Goal: Task Accomplishment & Management: Manage account settings

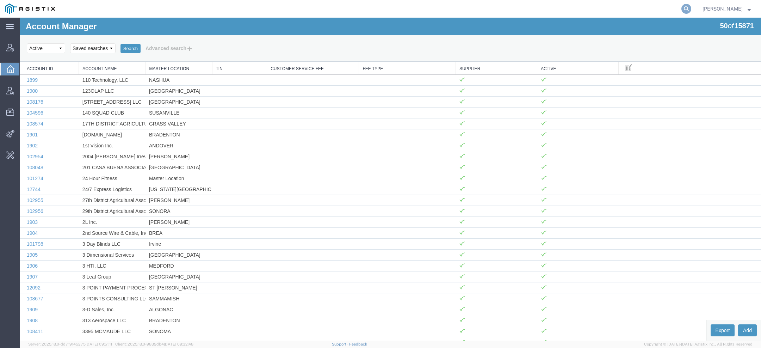
click at [686, 11] on icon at bounding box center [686, 9] width 10 height 10
paste input "56776354"
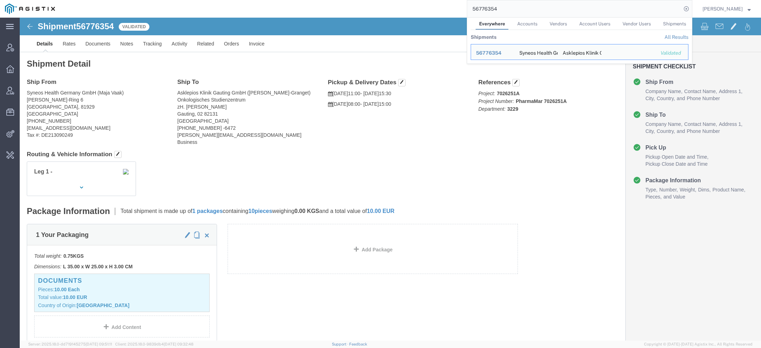
drag, startPoint x: 502, startPoint y: 8, endPoint x: 407, endPoint y: 6, distance: 95.5
click at [418, 8] on div "56776354 Everywhere Accounts Vendors Account Users Vendor Users Shipments Shipm…" at bounding box center [376, 9] width 632 height 18
paste input "10148771"
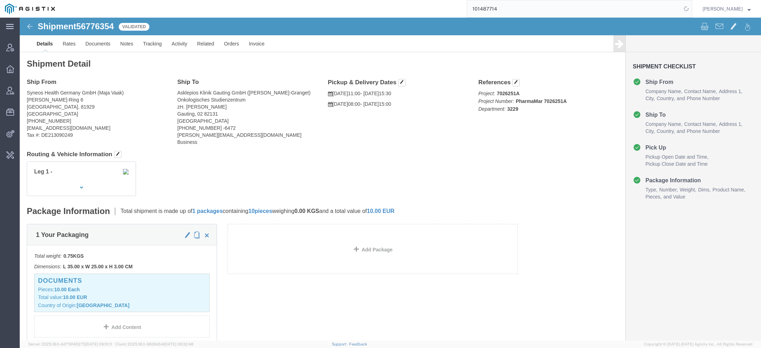
drag, startPoint x: 508, startPoint y: 11, endPoint x: 317, endPoint y: 8, distance: 190.9
click at [360, 8] on div "101487714" at bounding box center [376, 9] width 632 height 18
paste input "56795279"
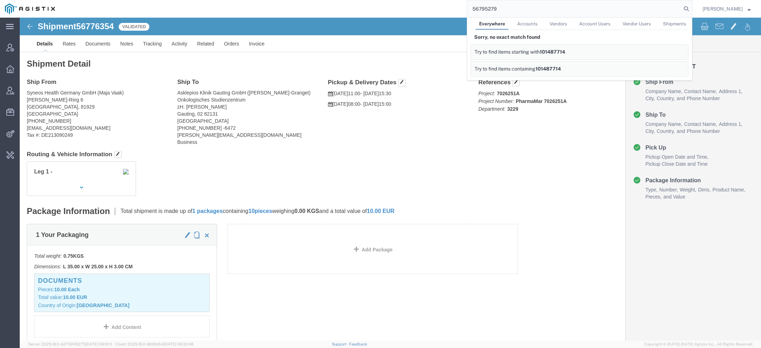
click div
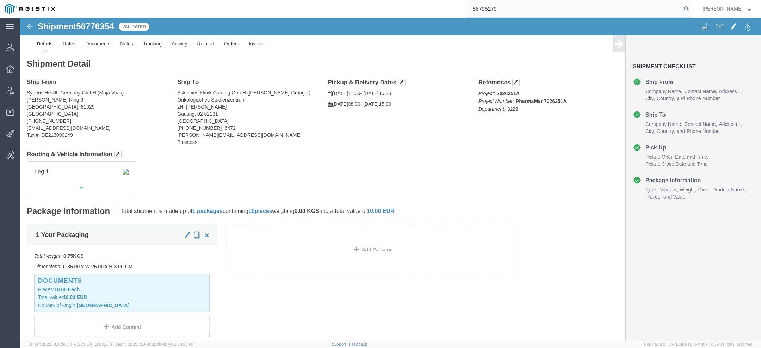
drag, startPoint x: 502, startPoint y: 10, endPoint x: 369, endPoint y: -1, distance: 132.9
click at [369, 0] on html "main_menu Created with Sketch. Collapse Menu Account Manager Overview Vendor Ma…" at bounding box center [380, 174] width 761 height 348
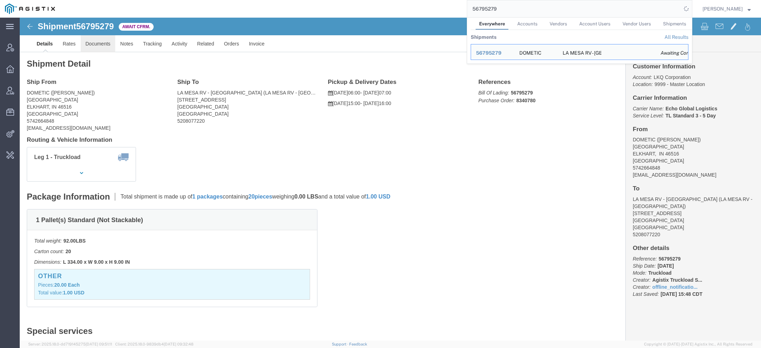
click link "Documents"
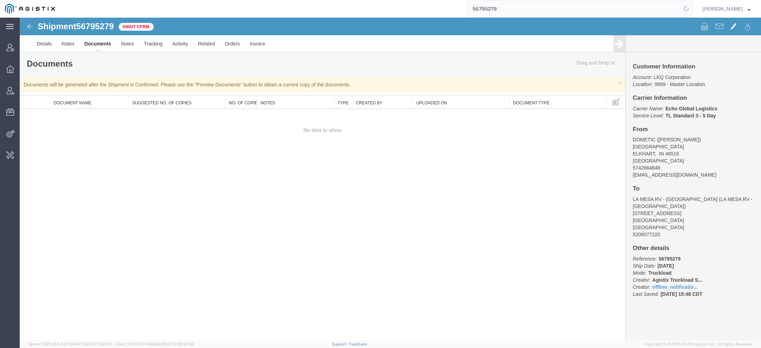
click at [95, 47] on link "Documents" at bounding box center [97, 43] width 37 height 17
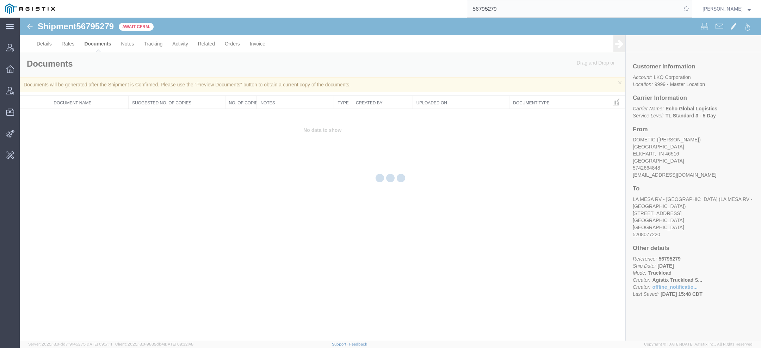
click at [95, 47] on div at bounding box center [390, 179] width 741 height 323
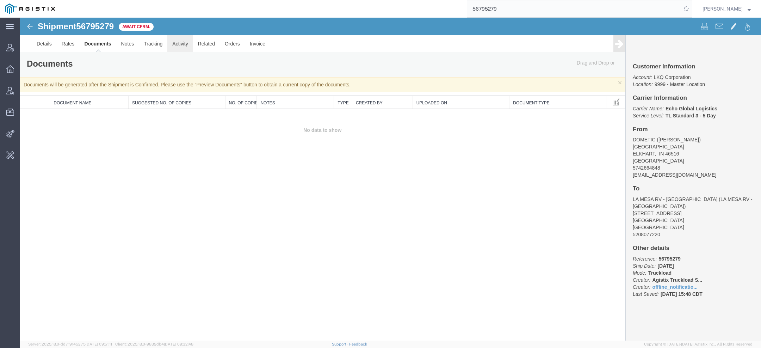
click at [176, 46] on link "Activity" at bounding box center [179, 43] width 25 height 17
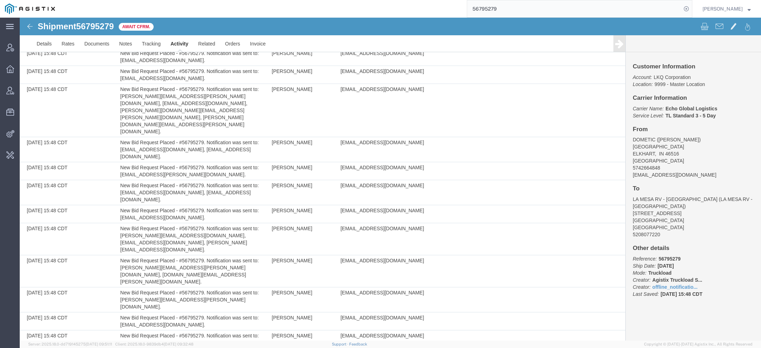
scroll to position [1356, 0]
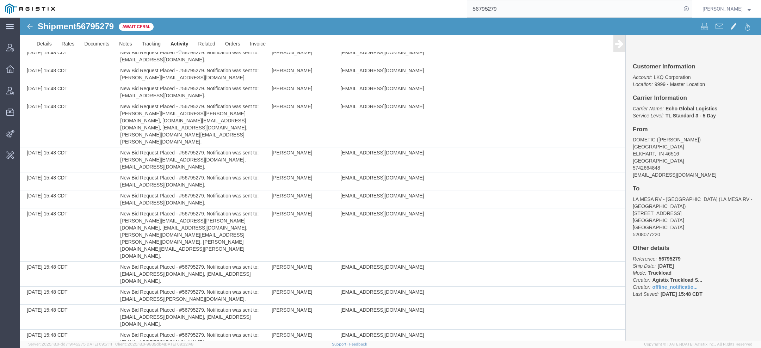
drag, startPoint x: 502, startPoint y: 10, endPoint x: 444, endPoint y: 9, distance: 57.4
click at [447, 9] on div "56795279" at bounding box center [376, 9] width 632 height 18
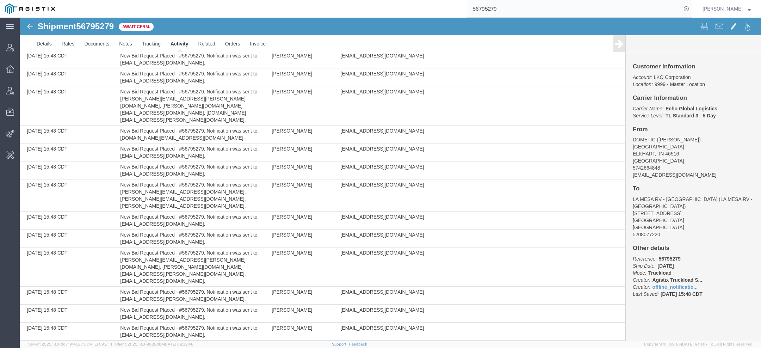
scroll to position [682, 0]
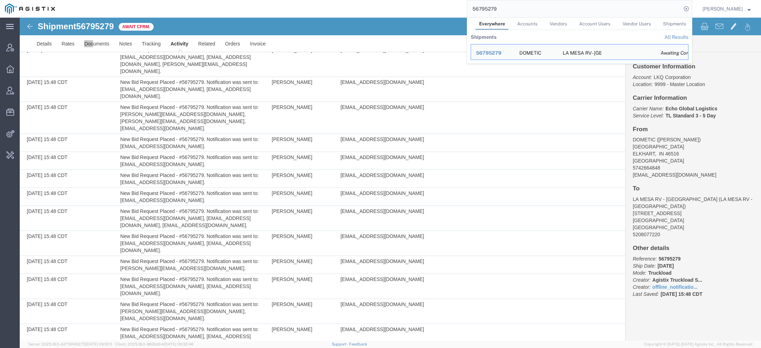
drag, startPoint x: 502, startPoint y: 11, endPoint x: 376, endPoint y: -20, distance: 129.2
click at [376, 0] on html "main_menu Created with Sketch. Collapse Menu Account Manager Overview Vendor Ma…" at bounding box center [380, 174] width 761 height 348
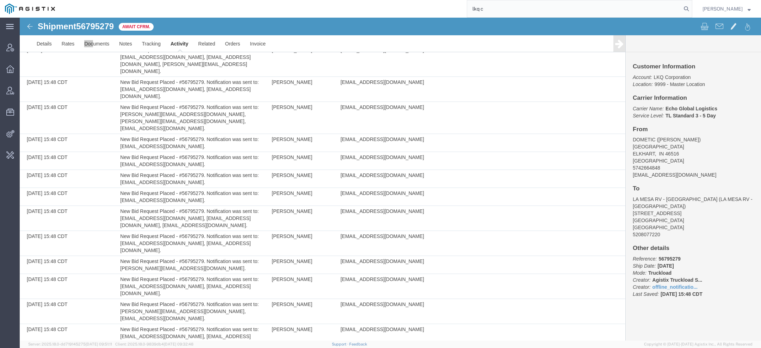
type input "lkq c"
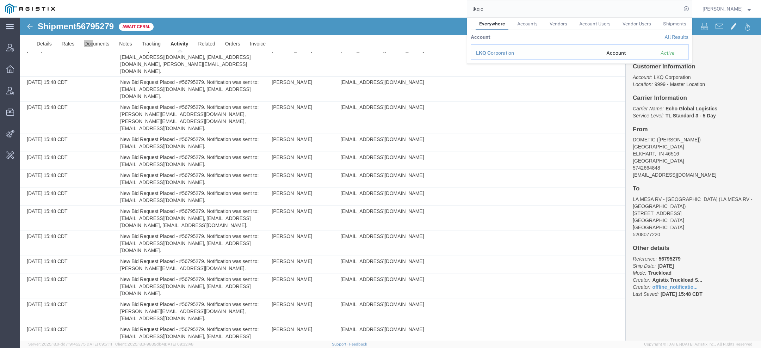
drag, startPoint x: 474, startPoint y: 37, endPoint x: 494, endPoint y: 55, distance: 26.4
click at [494, 55] on div "LKQ C orporation" at bounding box center [536, 52] width 120 height 7
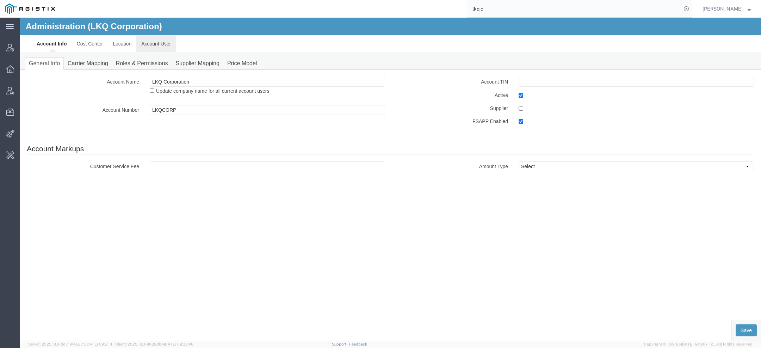
click at [154, 40] on link "Account User" at bounding box center [155, 43] width 39 height 17
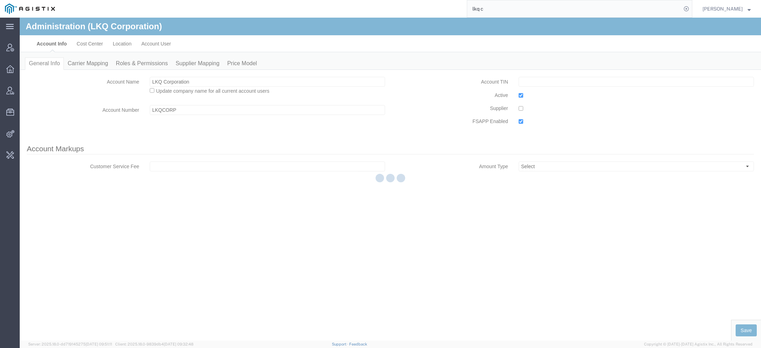
click at [180, 197] on div at bounding box center [390, 179] width 741 height 323
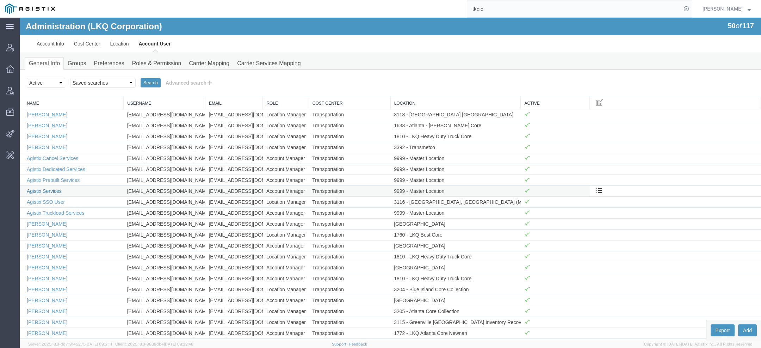
click at [53, 190] on link "Agistix Services" at bounding box center [44, 191] width 35 height 6
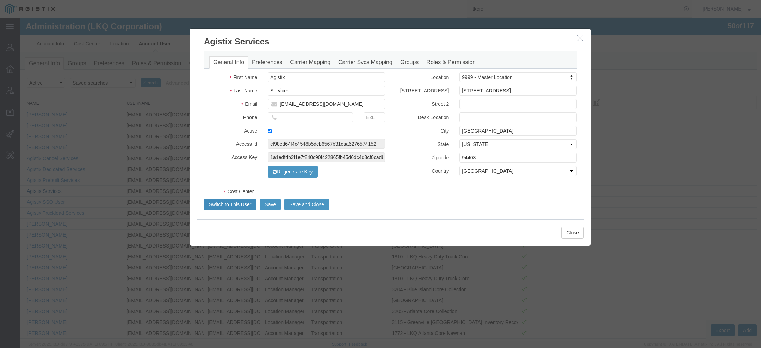
select select "COSTCENTER"
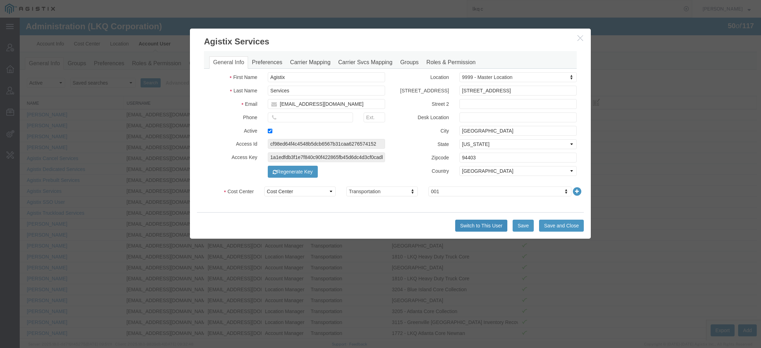
click at [475, 227] on button "Switch to This User" at bounding box center [481, 225] width 52 height 12
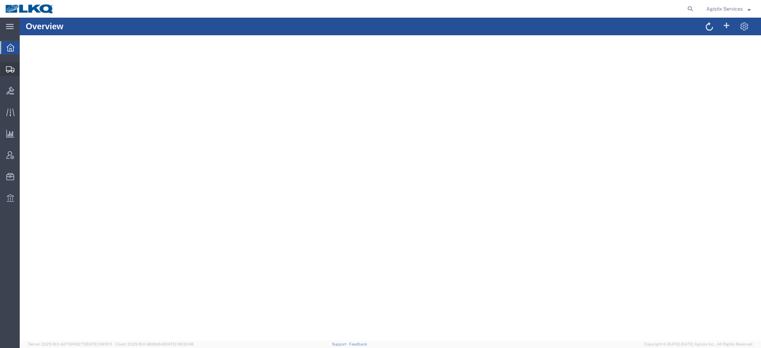
click at [6, 70] on icon at bounding box center [10, 69] width 8 height 6
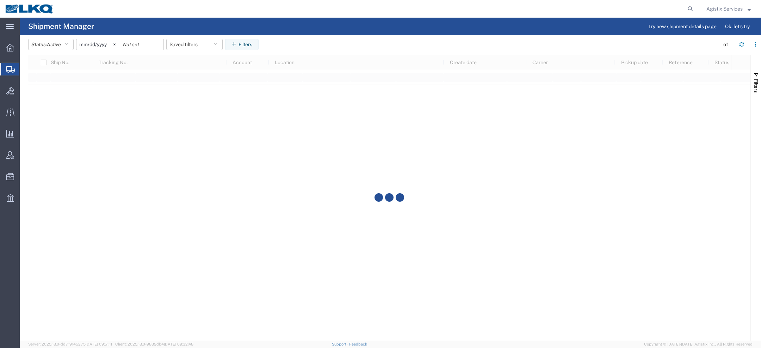
click at [85, 42] on input "2025-08-12" at bounding box center [97, 44] width 43 height 11
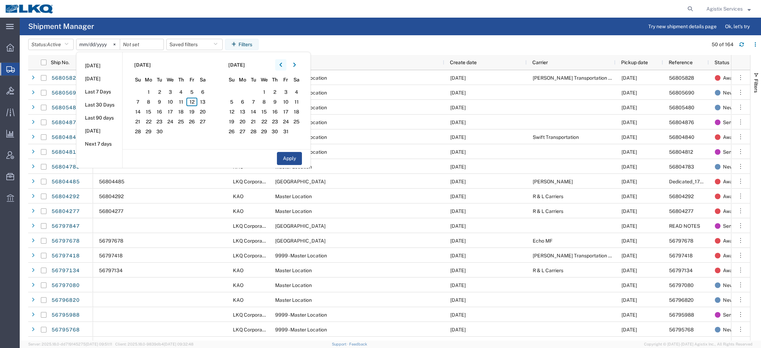
click at [282, 65] on icon "button" at bounding box center [280, 65] width 2 height 4
click at [193, 92] on span "1" at bounding box center [191, 92] width 11 height 8
click at [162, 111] on span "12" at bounding box center [159, 111] width 11 height 8
click at [290, 155] on button "Apply" at bounding box center [289, 158] width 25 height 13
type input "2025-08-01"
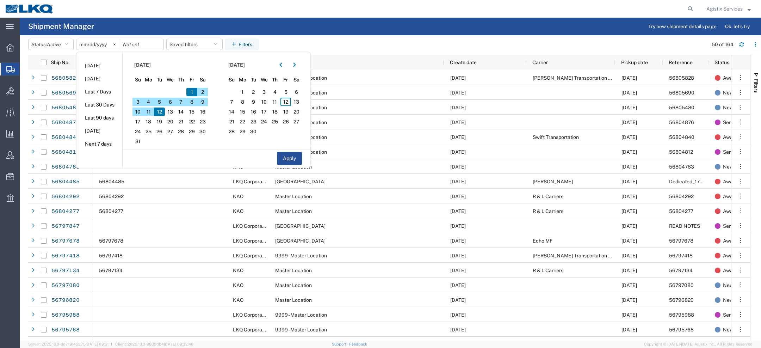
type input "2025-08-12"
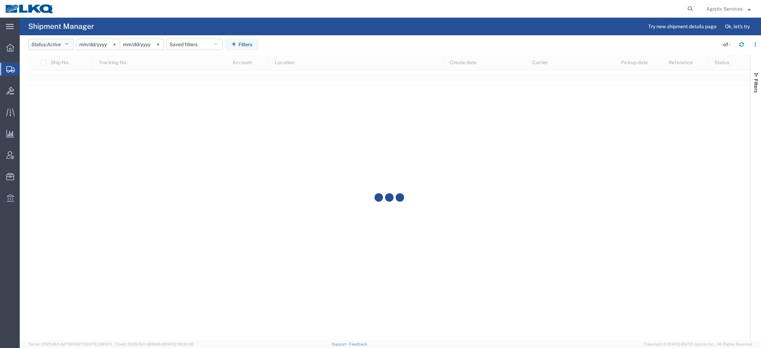
click at [63, 42] on button "Status: Active" at bounding box center [50, 44] width 45 height 11
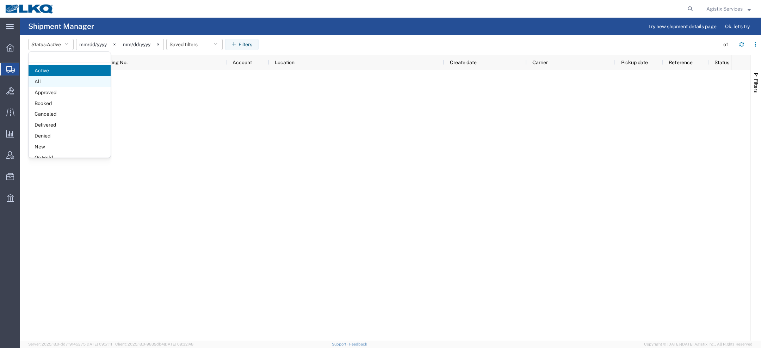
click at [36, 79] on span "All" at bounding box center [70, 81] width 82 height 11
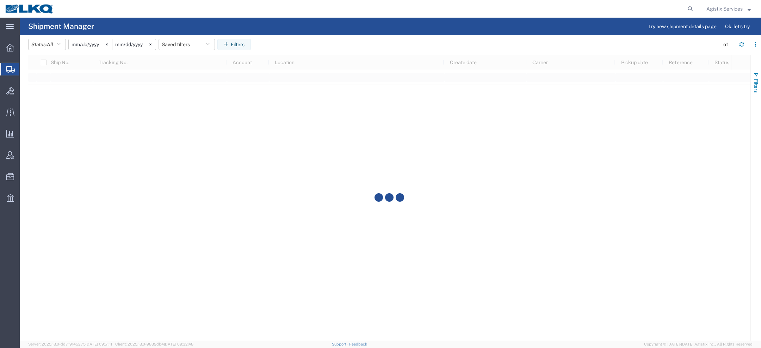
click at [756, 90] on span "Filters" at bounding box center [756, 86] width 6 height 14
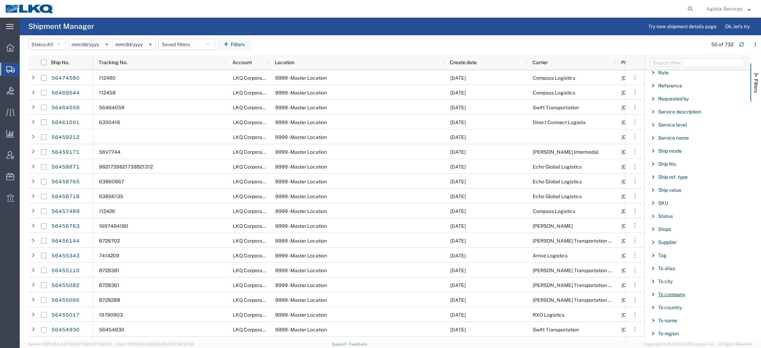
scroll to position [584, 0]
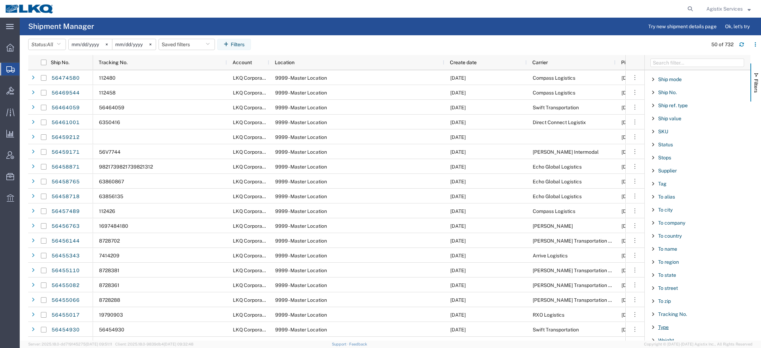
click at [662, 324] on span "Type" at bounding box center [663, 327] width 11 height 6
click at [660, 320] on label "Bid" at bounding box center [700, 325] width 92 height 11
click at [0, 0] on input "Bid" at bounding box center [0, 0] width 0 height 0
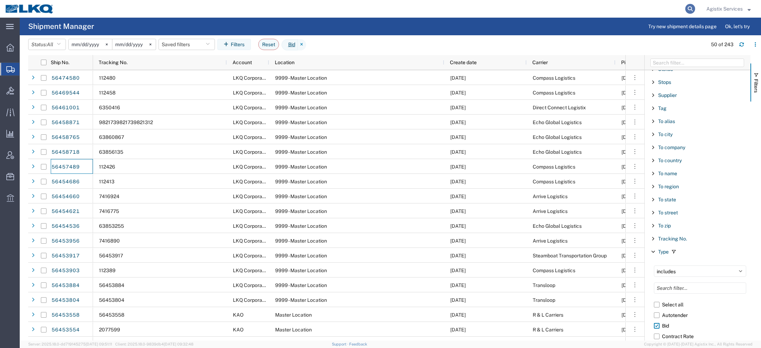
click at [688, 6] on icon at bounding box center [690, 9] width 10 height 10
paste input "56795279"
type input "56795279"
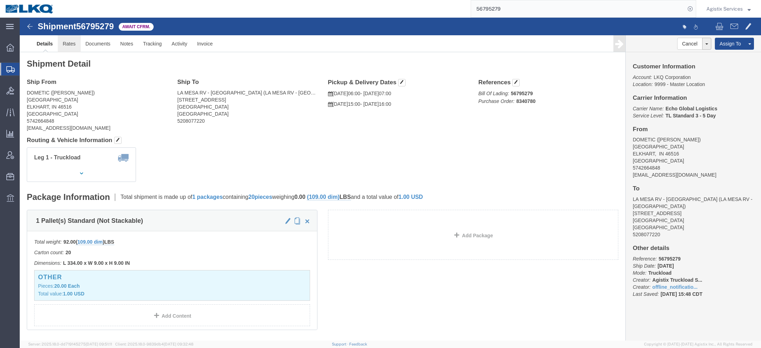
click link "Rates"
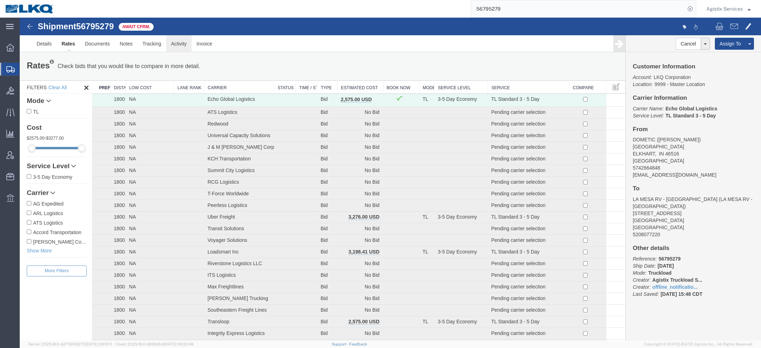
click at [174, 44] on link "Activity" at bounding box center [178, 43] width 25 height 17
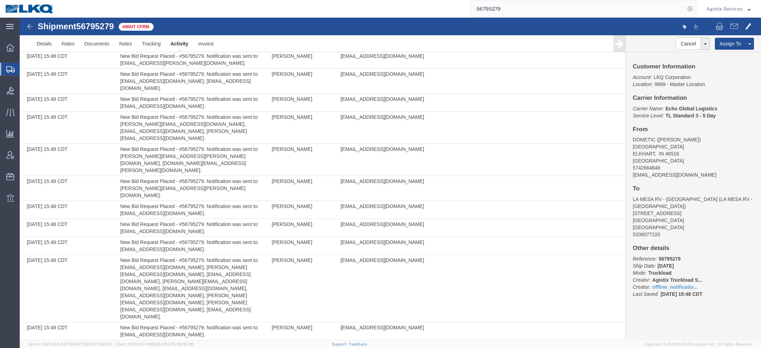
scroll to position [1944, 0]
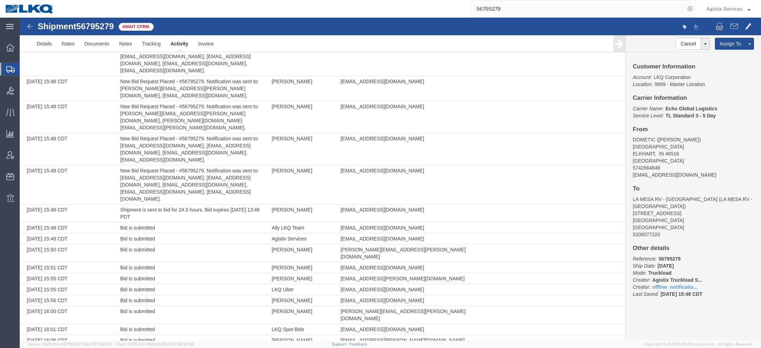
click at [97, 28] on span "56795279" at bounding box center [95, 26] width 38 height 10
copy span "56795279"
click at [726, 13] on button "Agistix Services" at bounding box center [728, 9] width 45 height 8
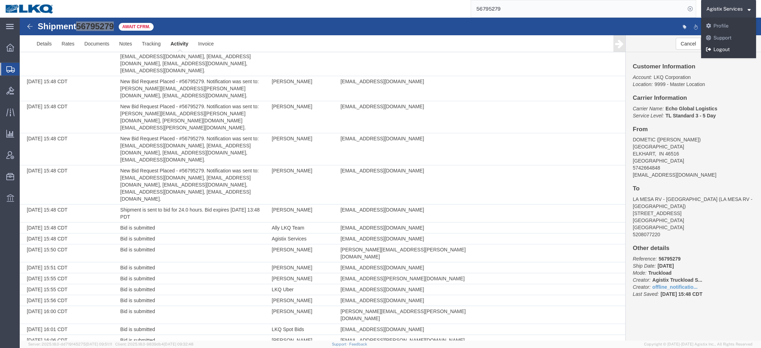
click at [725, 49] on link "Logout" at bounding box center [728, 50] width 55 height 12
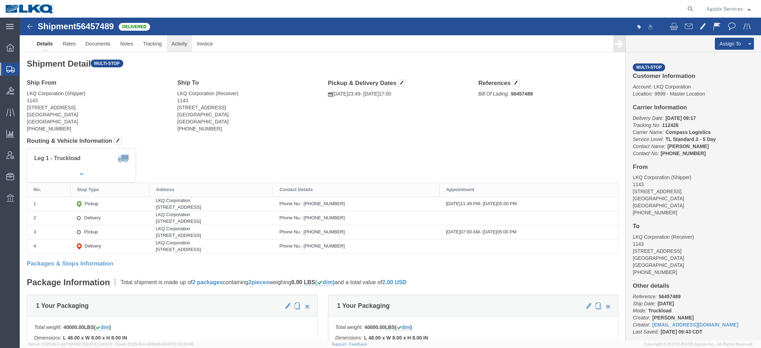
click link "Activity"
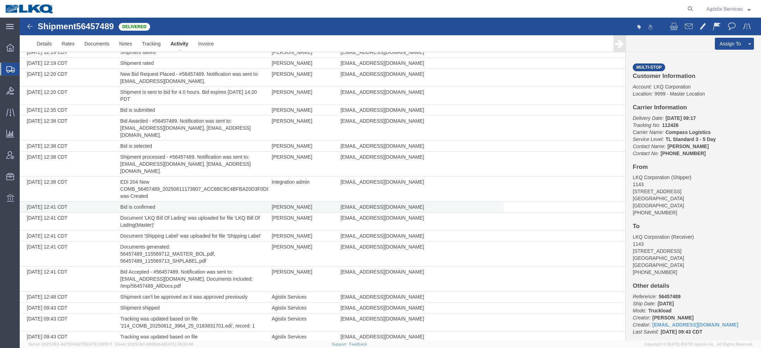
scroll to position [171, 0]
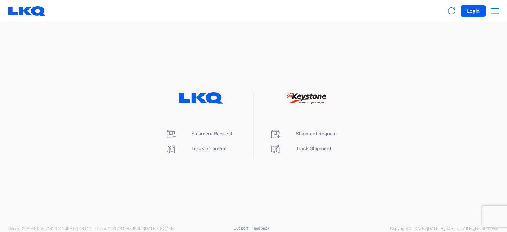
click at [204, 137] on li "Shipment Request" at bounding box center [201, 133] width 72 height 11
click at [203, 135] on span "Shipment Request" at bounding box center [211, 134] width 41 height 6
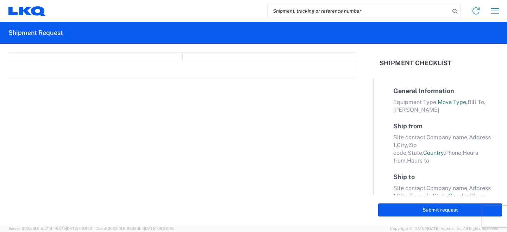
select select "FULL"
select select "LBS"
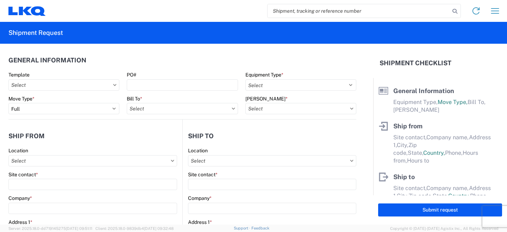
click at [410, 9] on input "search" at bounding box center [359, 10] width 182 height 13
paste input "56795279"
type input "56795279"
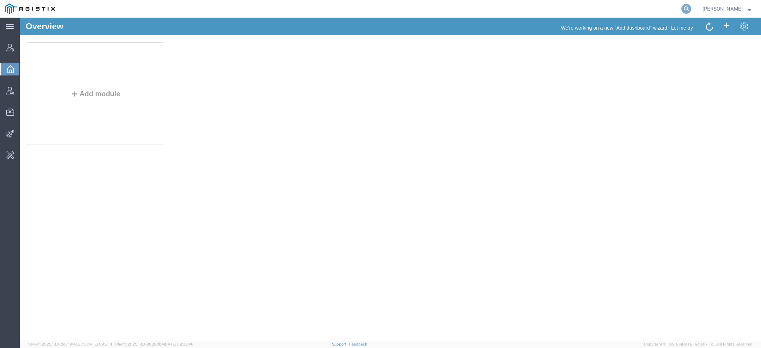
click at [684, 6] on icon at bounding box center [686, 9] width 10 height 10
paste input "n"
type input "amentum"
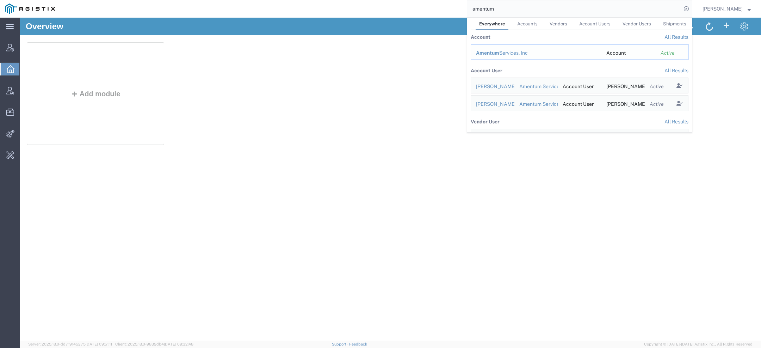
drag, startPoint x: 493, startPoint y: 52, endPoint x: 473, endPoint y: 35, distance: 26.2
click at [493, 52] on span "Amentum" at bounding box center [487, 53] width 23 height 6
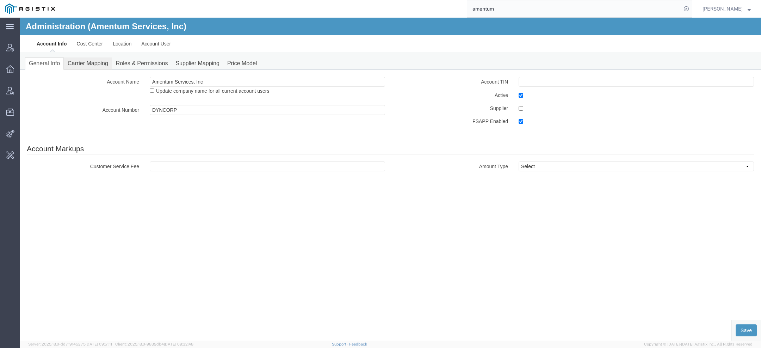
click at [95, 62] on link "Carrier Mapping" at bounding box center [88, 63] width 48 height 12
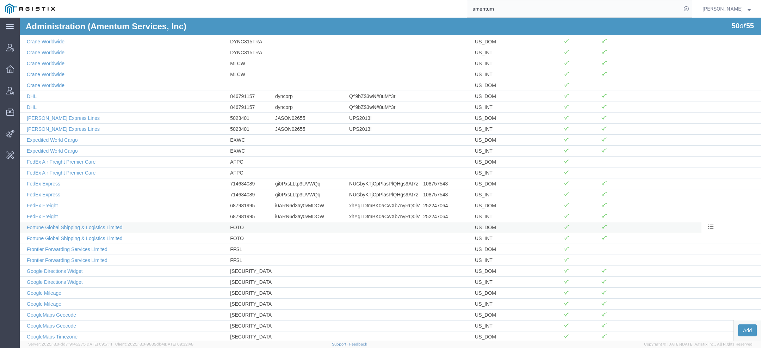
scroll to position [119, 0]
click at [54, 189] on link "FedEx Express" at bounding box center [43, 192] width 33 height 6
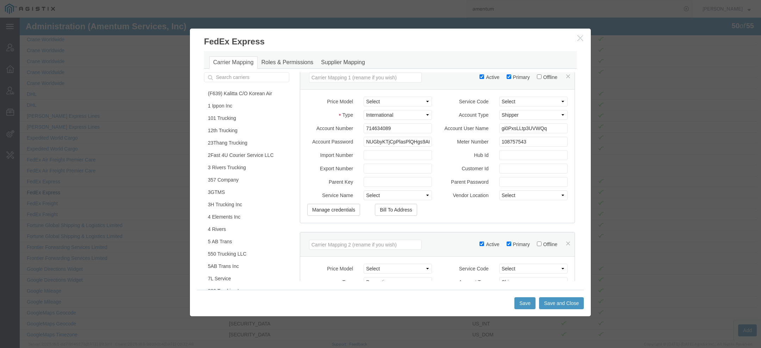
scroll to position [133, 0]
click at [336, 214] on button "Manage credentials" at bounding box center [333, 208] width 53 height 12
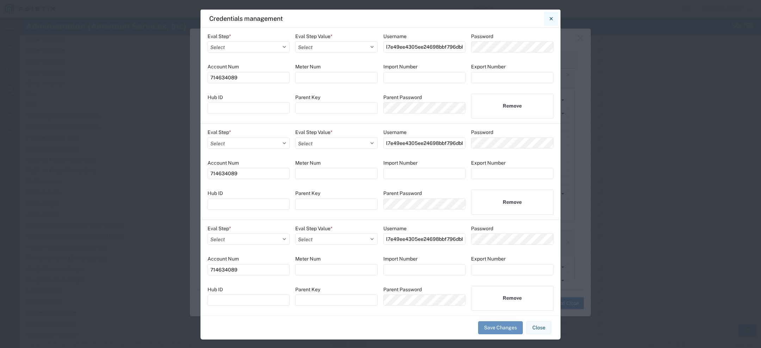
drag, startPoint x: 547, startPoint y: 19, endPoint x: 528, endPoint y: 1, distance: 26.2
click at [547, 19] on button "Close" at bounding box center [551, 19] width 14 height 14
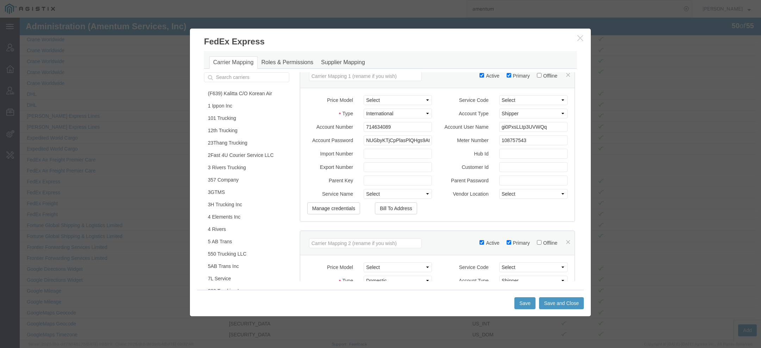
click at [578, 37] on icon "button" at bounding box center [580, 38] width 6 height 6
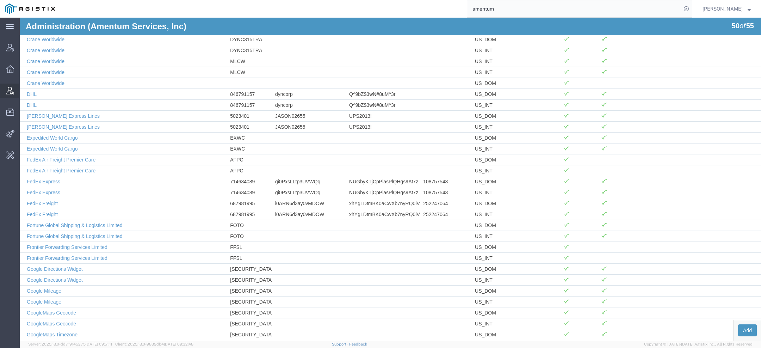
click at [10, 88] on icon at bounding box center [10, 91] width 8 height 8
